Goal: Information Seeking & Learning: Learn about a topic

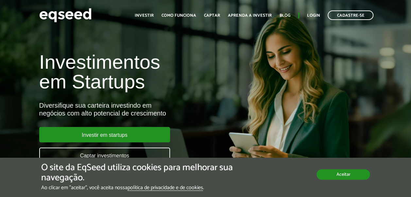
click at [330, 173] on button "Aceitar" at bounding box center [342, 174] width 53 height 10
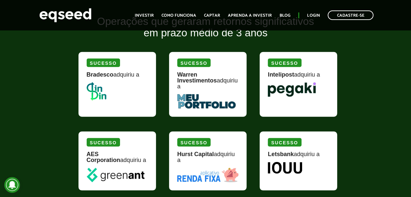
scroll to position [785, 0]
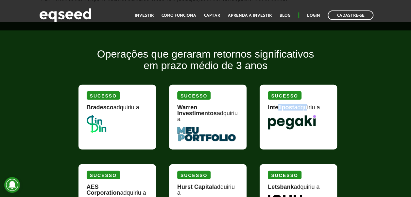
drag, startPoint x: 278, startPoint y: 110, endPoint x: 305, endPoint y: 110, distance: 26.5
click at [305, 110] on div "Intelipost adquiriu a" at bounding box center [298, 109] width 61 height 11
drag, startPoint x: 305, startPoint y: 110, endPoint x: 299, endPoint y: 133, distance: 23.9
click at [299, 133] on div "Sucesso Intelipost adquiriu a" at bounding box center [298, 117] width 77 height 65
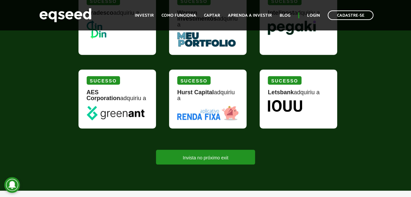
scroll to position [948, 0]
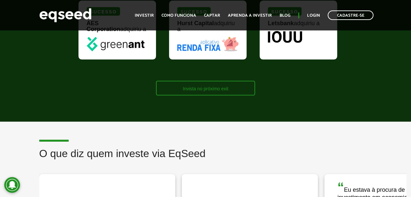
click at [213, 83] on link "Invista no próximo exit" at bounding box center [205, 88] width 99 height 15
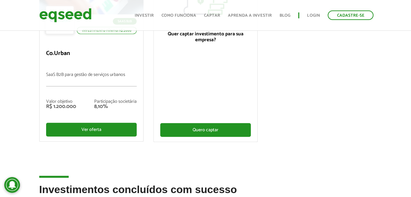
scroll to position [163, 0]
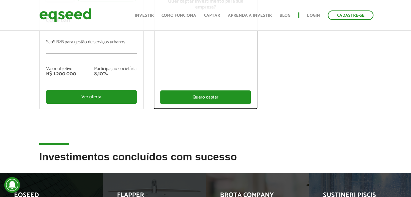
click at [225, 98] on div "Quero captar" at bounding box center [205, 97] width 91 height 14
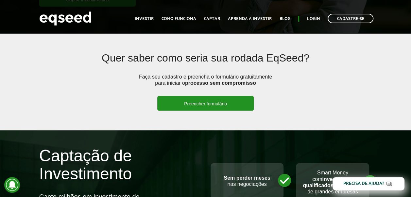
scroll to position [229, 0]
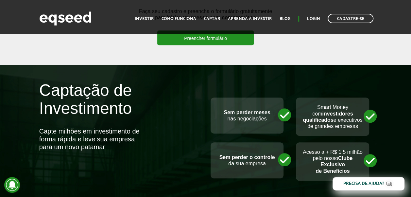
click at [178, 38] on link "Preencher formulário" at bounding box center [205, 37] width 96 height 15
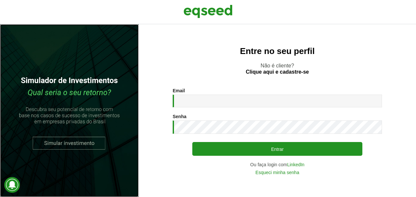
click at [65, 141] on link at bounding box center [69, 110] width 139 height 173
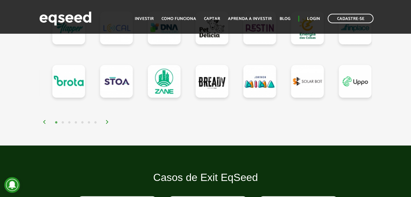
scroll to position [654, 0]
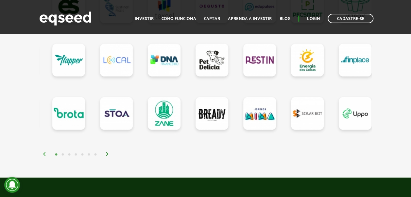
click at [63, 153] on button "2" at bounding box center [63, 154] width 7 height 7
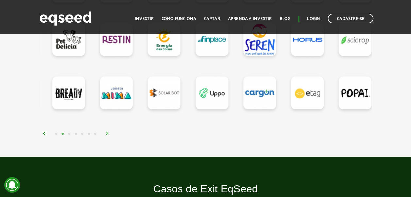
scroll to position [719, 0]
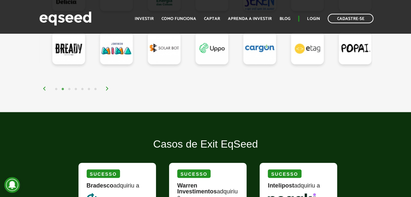
click at [69, 88] on button "3" at bounding box center [69, 89] width 7 height 7
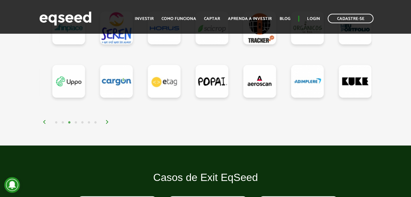
scroll to position [687, 0]
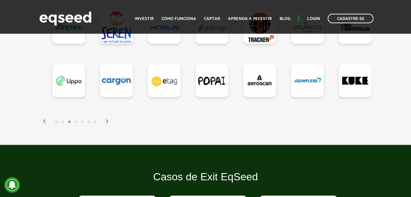
click at [75, 121] on button "4" at bounding box center [76, 122] width 7 height 7
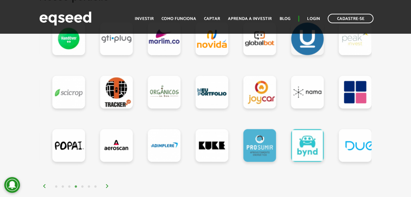
scroll to position [654, 0]
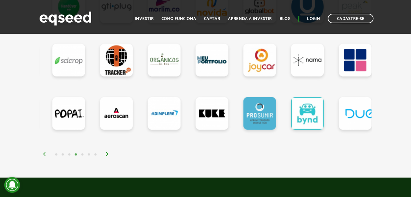
click at [83, 152] on button "5" at bounding box center [82, 154] width 7 height 7
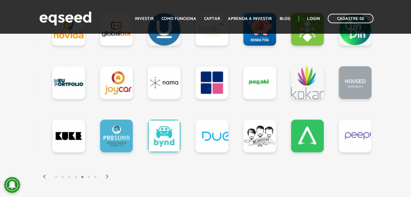
scroll to position [621, 0]
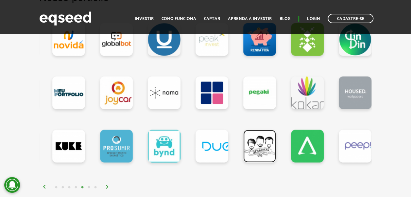
click at [256, 148] on link at bounding box center [259, 146] width 33 height 33
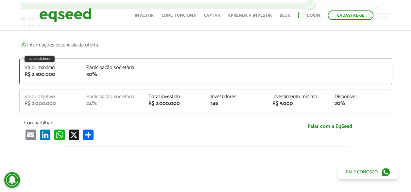
scroll to position [131, 0]
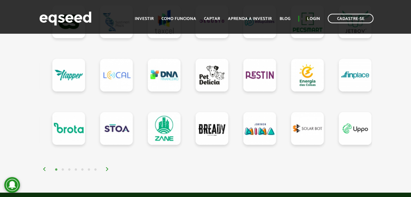
scroll to position [654, 0]
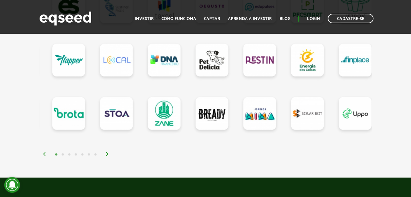
click at [77, 152] on button "4" at bounding box center [76, 154] width 7 height 7
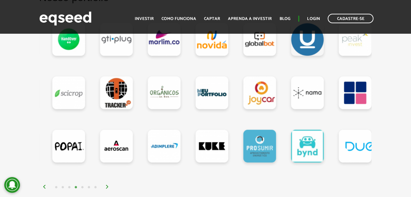
scroll to position [588, 0]
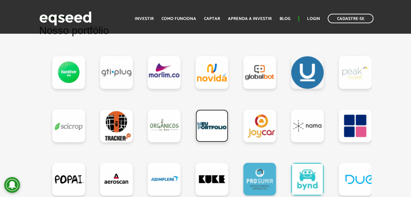
click at [221, 115] on link at bounding box center [212, 125] width 33 height 33
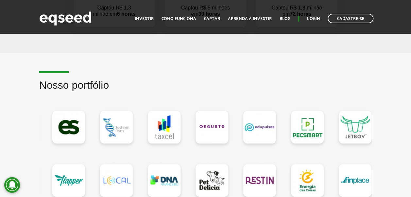
scroll to position [621, 0]
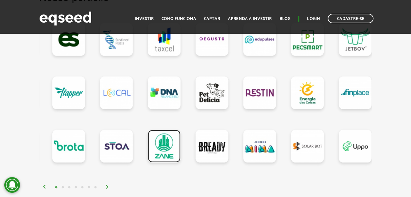
click at [167, 143] on link at bounding box center [164, 146] width 33 height 33
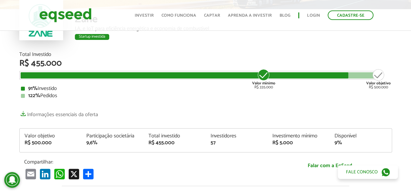
scroll to position [98, 0]
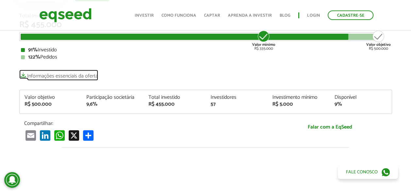
click at [70, 74] on link "Informações essenciais da oferta" at bounding box center [58, 74] width 79 height 9
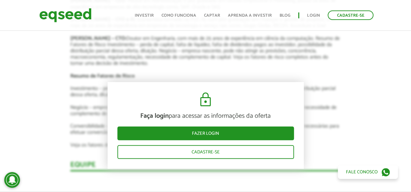
scroll to position [1112, 0]
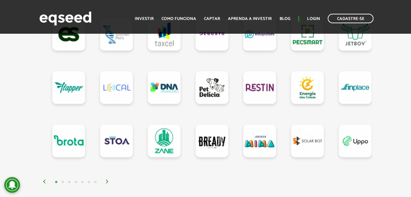
scroll to position [654, 0]
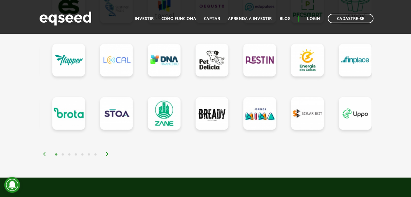
click at [97, 155] on button "7" at bounding box center [95, 154] width 7 height 7
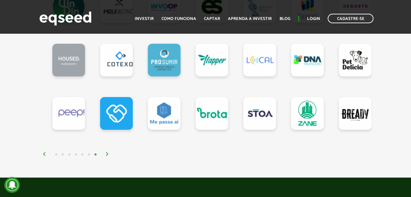
click at [92, 156] on button "7" at bounding box center [95, 154] width 7 height 7
click at [90, 154] on button "6" at bounding box center [89, 154] width 7 height 7
click at [89, 154] on button "6" at bounding box center [89, 154] width 7 height 7
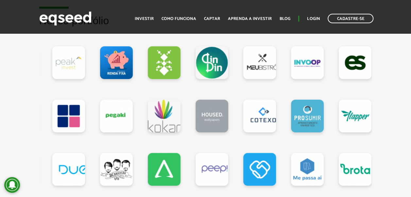
scroll to position [588, 0]
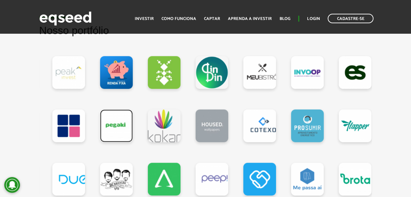
click at [111, 128] on link at bounding box center [116, 125] width 33 height 33
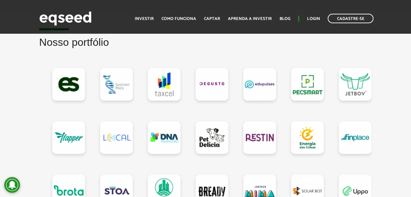
scroll to position [621, 0]
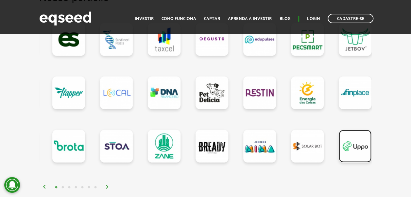
click at [365, 148] on link at bounding box center [355, 146] width 33 height 33
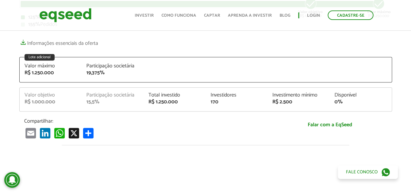
scroll to position [65, 0]
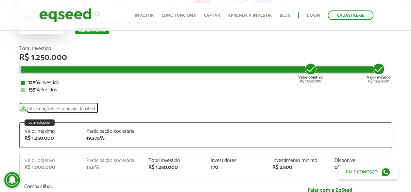
click at [85, 106] on link "Informações essenciais da oferta" at bounding box center [58, 106] width 79 height 9
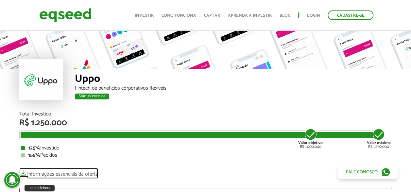
scroll to position [0, 0]
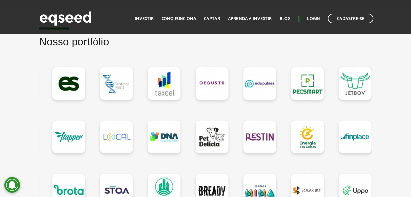
scroll to position [621, 0]
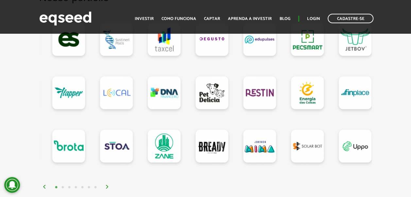
click at [109, 185] on img at bounding box center [107, 187] width 4 height 4
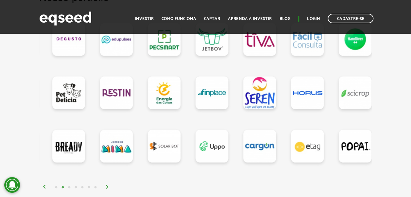
click at [107, 185] on img at bounding box center [107, 187] width 4 height 4
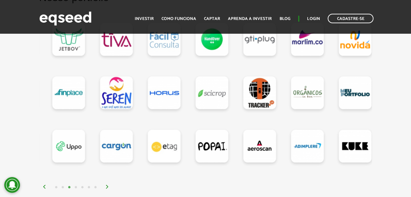
click at [109, 184] on div "1 2 3 4 5 6 7" at bounding box center [208, 187] width 330 height 8
click at [108, 185] on img at bounding box center [107, 187] width 4 height 4
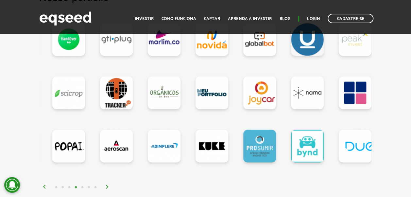
click at [108, 185] on img at bounding box center [107, 187] width 4 height 4
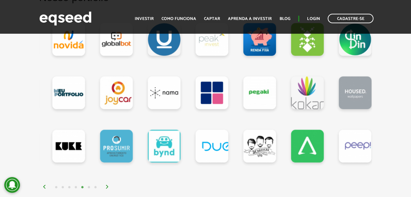
click at [108, 185] on img at bounding box center [107, 187] width 4 height 4
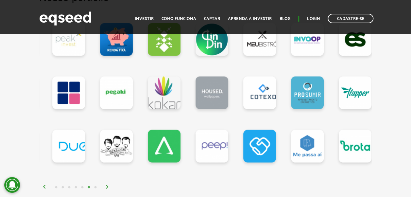
click at [108, 185] on img at bounding box center [107, 187] width 4 height 4
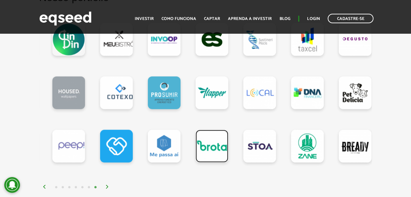
click at [211, 147] on link at bounding box center [212, 146] width 33 height 33
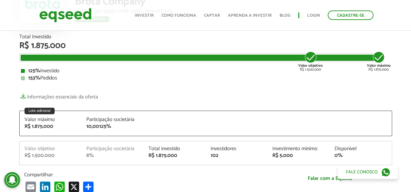
scroll to position [65, 0]
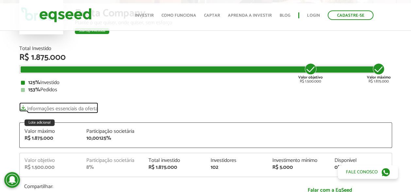
click at [57, 105] on link "Informações essenciais da oferta" at bounding box center [58, 106] width 79 height 9
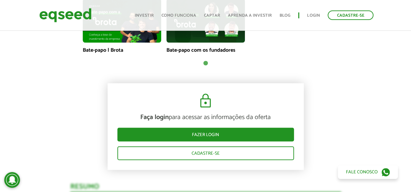
scroll to position [621, 0]
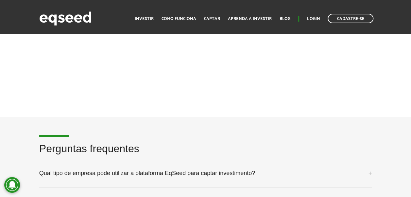
scroll to position [1733, 0]
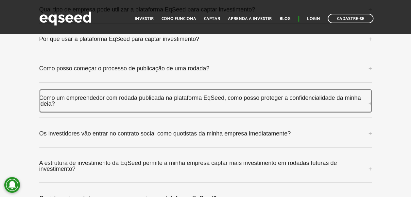
click at [146, 94] on link "Como um empreendedor com rodada publicada na plataforma EqSeed, como posso prot…" at bounding box center [205, 101] width 333 height 24
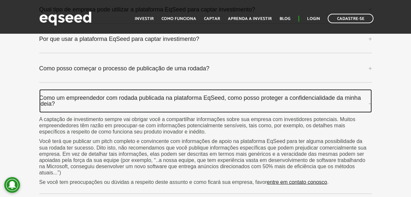
click at [146, 94] on link "Como um empreendedor com rodada publicada na plataforma EqSeed, como posso prot…" at bounding box center [205, 101] width 333 height 24
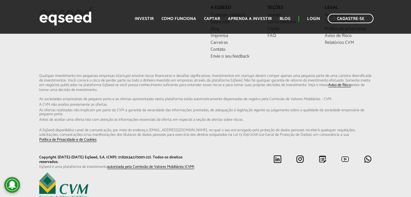
scroll to position [2055, 0]
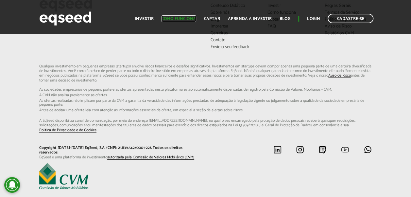
click at [186, 17] on link "Como funciona" at bounding box center [179, 19] width 35 height 4
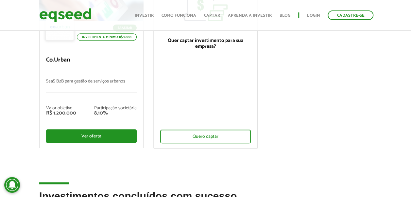
scroll to position [122, 0]
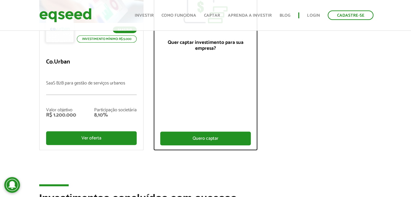
click at [186, 138] on div "Quero captar" at bounding box center [205, 138] width 91 height 14
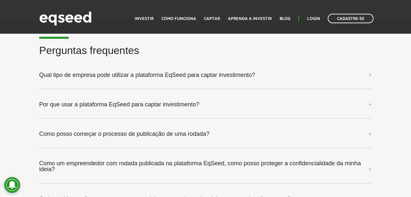
scroll to position [1831, 0]
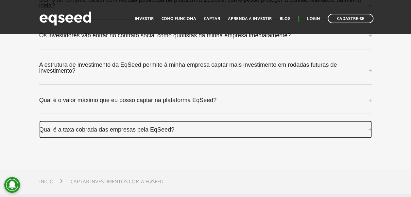
click at [125, 120] on link "Qual é a taxa cobrada das empresas pela EqSeed?" at bounding box center [205, 129] width 333 height 18
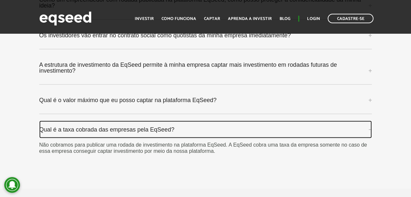
click at [125, 120] on link "Qual é a taxa cobrada das empresas pela EqSeed?" at bounding box center [205, 129] width 333 height 18
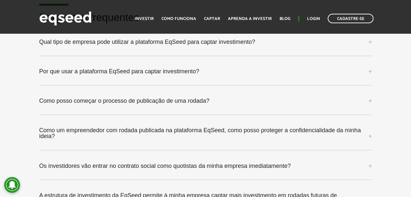
scroll to position [1700, 0]
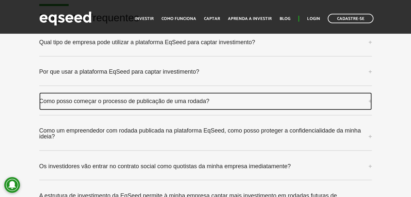
click at [162, 92] on link "Como posso começar o processo de publicação de uma rodada?" at bounding box center [205, 101] width 333 height 18
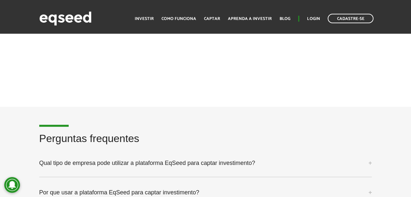
scroll to position [1569, 0]
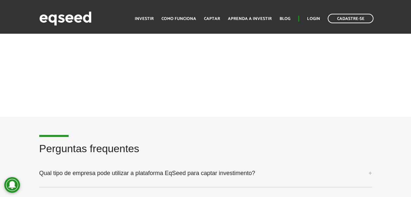
click at [196, 149] on h2 "Perguntas frequentes" at bounding box center [205, 153] width 333 height 21
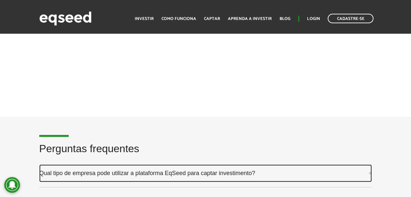
click at [195, 164] on link "Qual tipo de empresa pode utilizar a plataforma EqSeed para captar investimento?" at bounding box center [205, 173] width 333 height 18
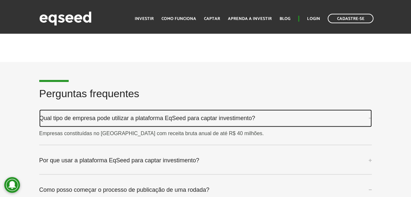
scroll to position [1635, 0]
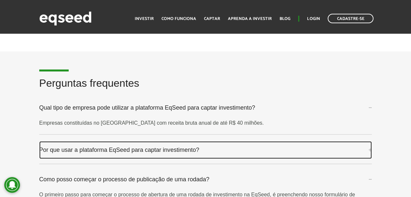
click at [199, 141] on link "Por que usar a plataforma EqSeed para captar investimento?" at bounding box center [205, 150] width 333 height 18
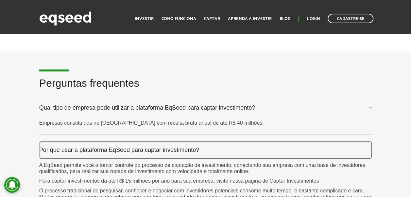
click at [199, 141] on link "Por que usar a plataforma EqSeed para captar investimento?" at bounding box center [205, 150] width 333 height 18
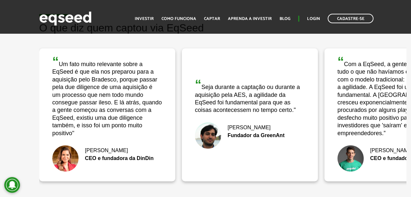
scroll to position [1242, 0]
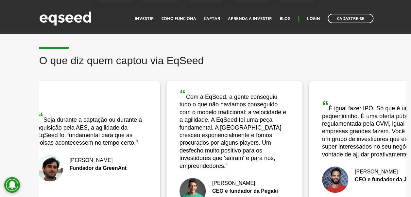
drag, startPoint x: 336, startPoint y: 135, endPoint x: 66, endPoint y: 112, distance: 271.1
click at [179, 114] on div "“ Com a EqSeed, a gente conseguiu tudo o que não havíamos conseguido com o mode…" at bounding box center [234, 129] width 110 height 82
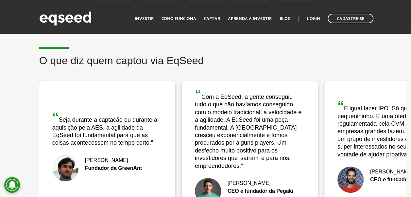
drag, startPoint x: 205, startPoint y: 129, endPoint x: 0, endPoint y: 97, distance: 207.7
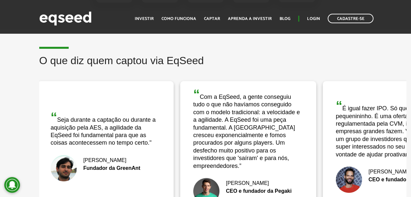
drag, startPoint x: 356, startPoint y: 124, endPoint x: 199, endPoint y: 128, distance: 157.0
click at [336, 128] on div "“ É igual fazer IPO. Só que é um IPO pequenininho. É uma oferta pública, regula…" at bounding box center [391, 128] width 110 height 59
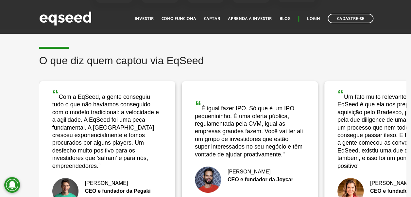
drag, startPoint x: 299, startPoint y: 118, endPoint x: 168, endPoint y: 117, distance: 131.4
click at [195, 117] on div "“ É igual fazer IPO. Só que é um IPO pequenininho. É uma oferta pública, regula…" at bounding box center [250, 128] width 110 height 59
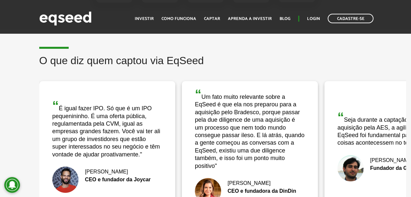
drag, startPoint x: 276, startPoint y: 122, endPoint x: 201, endPoint y: 124, distance: 74.9
click at [201, 124] on div "“ Um fato muito relevante sobre a EqSeed é que ela nos preparou para a aquisiçã…" at bounding box center [250, 129] width 110 height 82
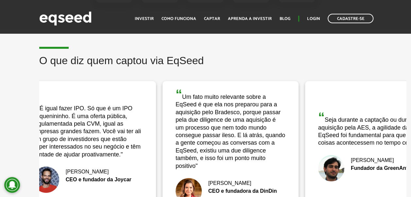
drag, startPoint x: 201, startPoint y: 124, endPoint x: 373, endPoint y: 116, distance: 172.1
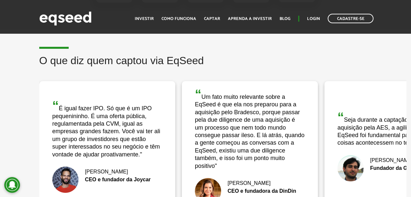
drag, startPoint x: 223, startPoint y: 115, endPoint x: 383, endPoint y: 110, distance: 160.6
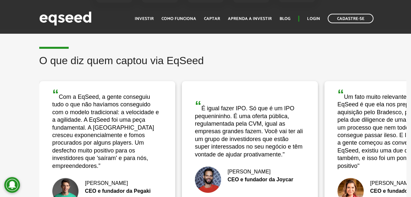
drag, startPoint x: 137, startPoint y: 115, endPoint x: 261, endPoint y: 116, distance: 123.3
click at [261, 116] on div "“ Com a EqSeed, a gente conseguiu tudo o que não havíamos conseguido com o mode…" at bounding box center [181, 147] width 1425 height 143
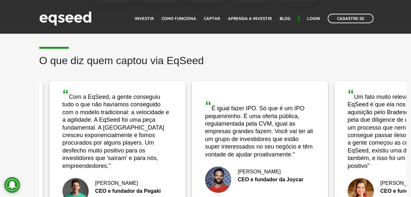
drag, startPoint x: 146, startPoint y: 111, endPoint x: 265, endPoint y: 109, distance: 119.0
click at [172, 109] on div "“ Com a EqSeed, a gente conseguiu tudo o que não havíamos conseguido com o mode…" at bounding box center [117, 129] width 110 height 82
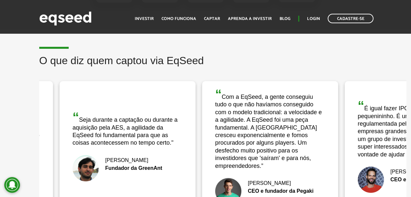
drag, startPoint x: 115, startPoint y: 109, endPoint x: 195, endPoint y: 109, distance: 79.8
click at [182, 111] on div "“ Seja durante a captação ou durante a aquisição pela AES, a agilidade da EqSee…" at bounding box center [128, 129] width 110 height 36
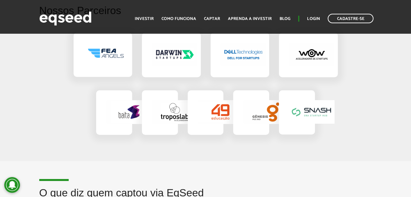
scroll to position [1046, 0]
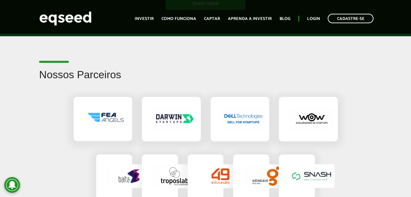
click at [256, 113] on img at bounding box center [243, 119] width 46 height 24
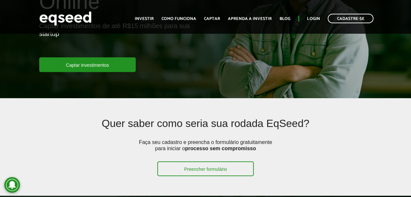
scroll to position [0, 0]
